Goal: Task Accomplishment & Management: Manage account settings

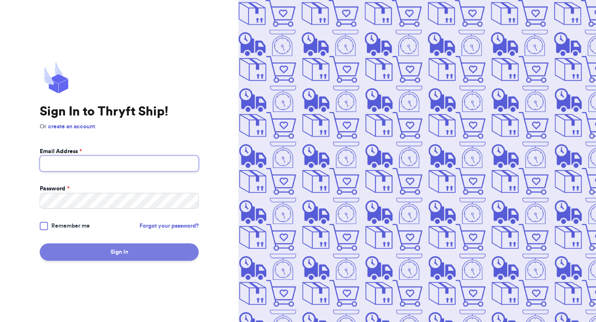
type input "[EMAIL_ADDRESS][DOMAIN_NAME]"
click at [99, 251] on button "Sign In" at bounding box center [119, 251] width 159 height 17
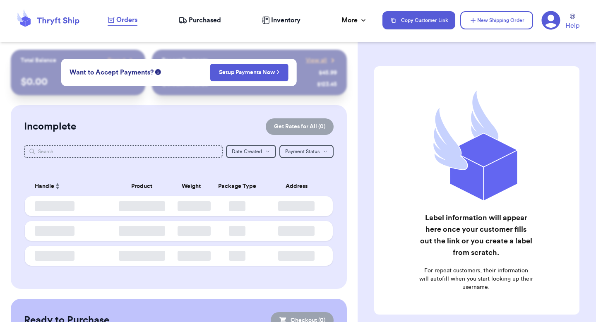
checkbox input "false"
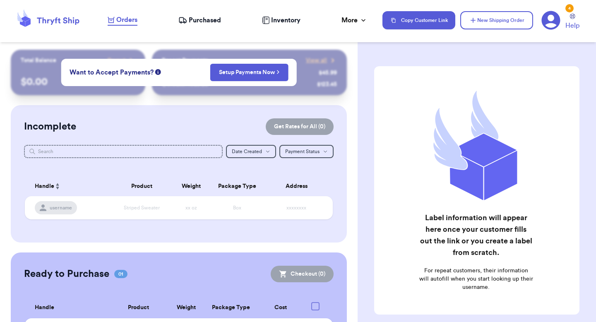
click at [560, 22] on icon at bounding box center [550, 20] width 19 height 19
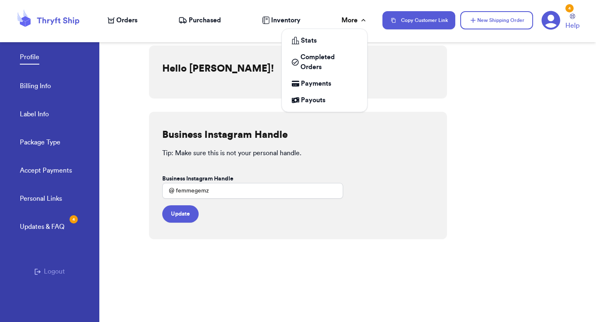
click at [349, 25] on div "More" at bounding box center [354, 20] width 26 height 10
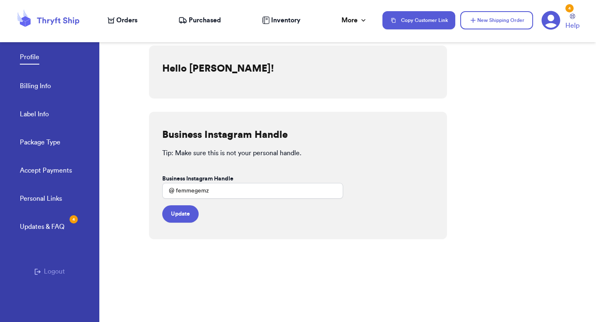
click at [486, 86] on div "Hello [PERSON_NAME]! Business Instagram Handle Tip: Make sure this is not your …" at bounding box center [372, 175] width 447 height 293
click at [569, 10] on div "4" at bounding box center [569, 8] width 8 height 8
click at [62, 220] on div "Personal Links Updates & FAQ 4" at bounding box center [59, 222] width 79 height 56
click at [31, 64] on link "Profile" at bounding box center [29, 58] width 19 height 12
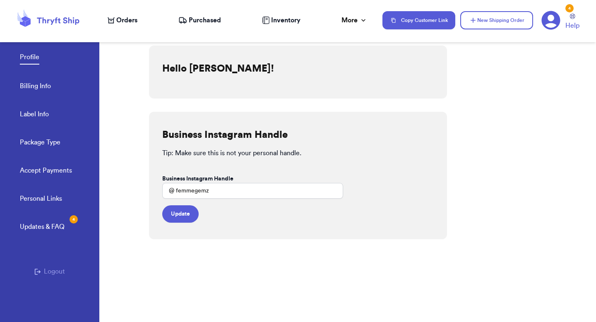
click at [32, 86] on link "Billing Info" at bounding box center [35, 87] width 31 height 12
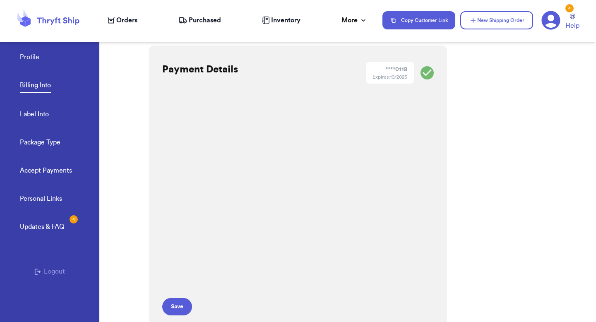
click at [30, 126] on div "Profile Billing Info Label Info Package Type Accept Payments" at bounding box center [59, 111] width 79 height 165
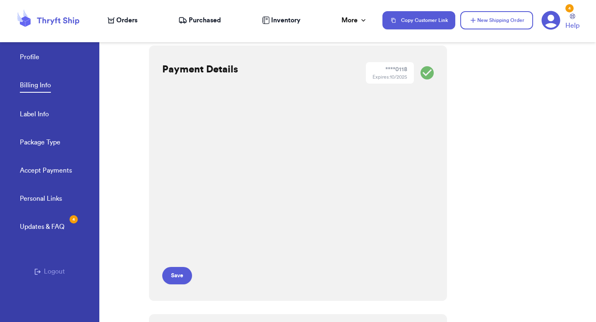
click at [32, 147] on link "Package Type" at bounding box center [40, 143] width 41 height 12
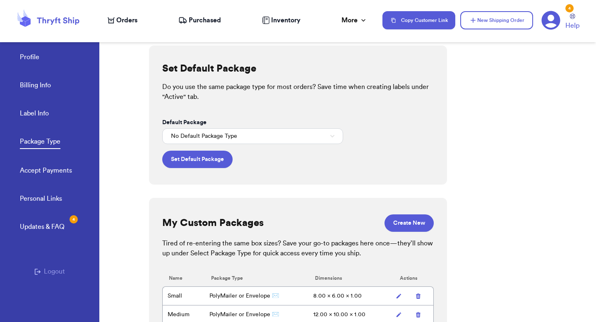
click at [33, 175] on link "Accept Payments" at bounding box center [46, 171] width 52 height 12
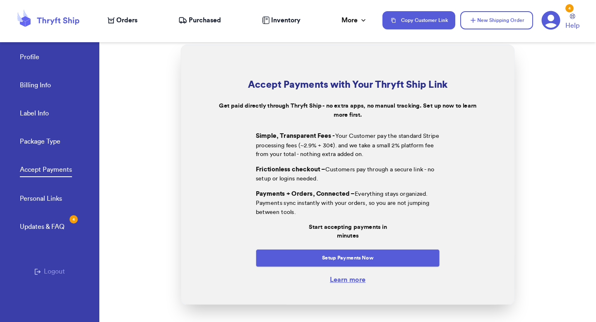
click at [32, 197] on link "Personal Links" at bounding box center [41, 200] width 42 height 12
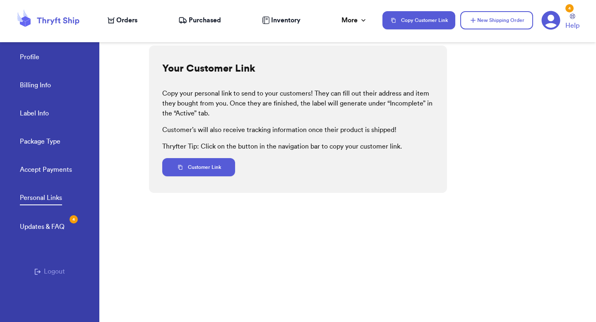
click at [34, 233] on div "Personal Links Updates & FAQ 4" at bounding box center [59, 221] width 79 height 57
click at [34, 228] on div "Updates & FAQ 4" at bounding box center [42, 227] width 45 height 10
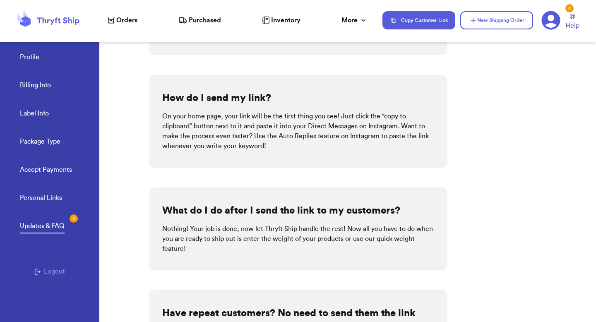
scroll to position [240, 0]
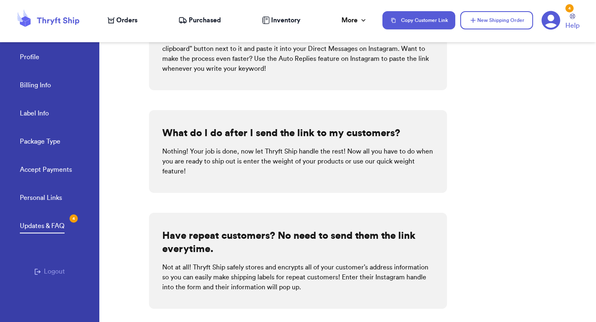
drag, startPoint x: 47, startPoint y: 272, endPoint x: 349, endPoint y: 121, distance: 337.6
click at [353, 120] on div "Profile Billing Info Label Info Package Type Accept Payments Personal Links Upd…" at bounding box center [298, 161] width 596 height 322
click at [570, 25] on span "Help" at bounding box center [572, 26] width 14 height 10
